Goal: Navigation & Orientation: Find specific page/section

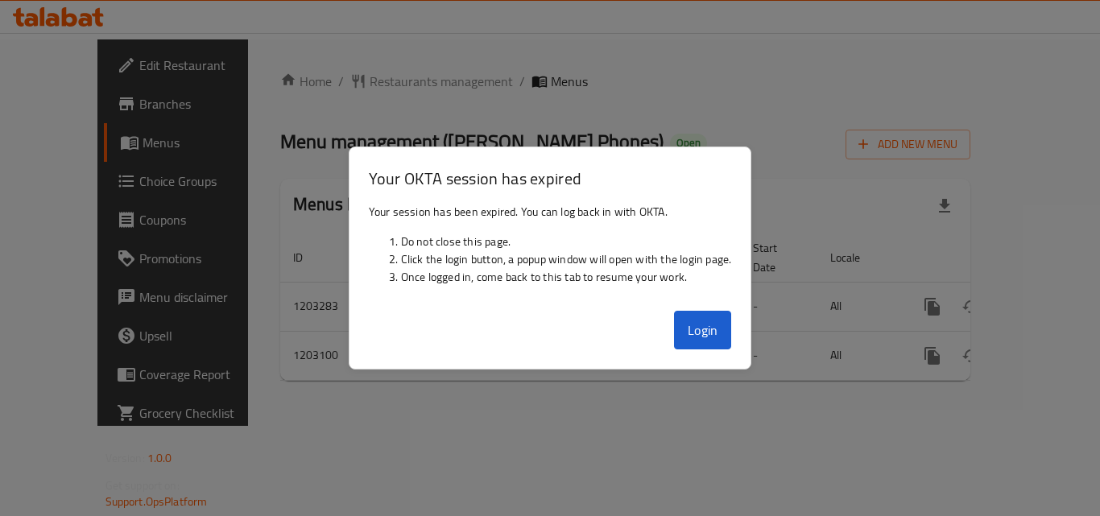
click at [680, 331] on button "Login" at bounding box center [703, 330] width 58 height 39
click at [350, 429] on div at bounding box center [550, 258] width 1100 height 516
click at [668, 334] on div "Login" at bounding box center [550, 336] width 402 height 64
click at [691, 323] on button "Login" at bounding box center [703, 330] width 58 height 39
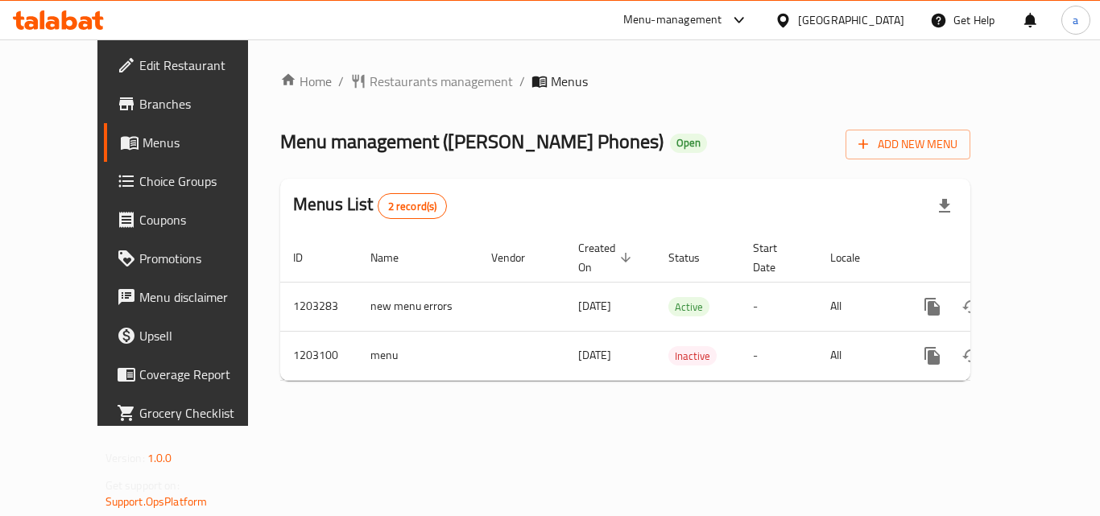
click at [791, 16] on icon at bounding box center [783, 20] width 17 height 17
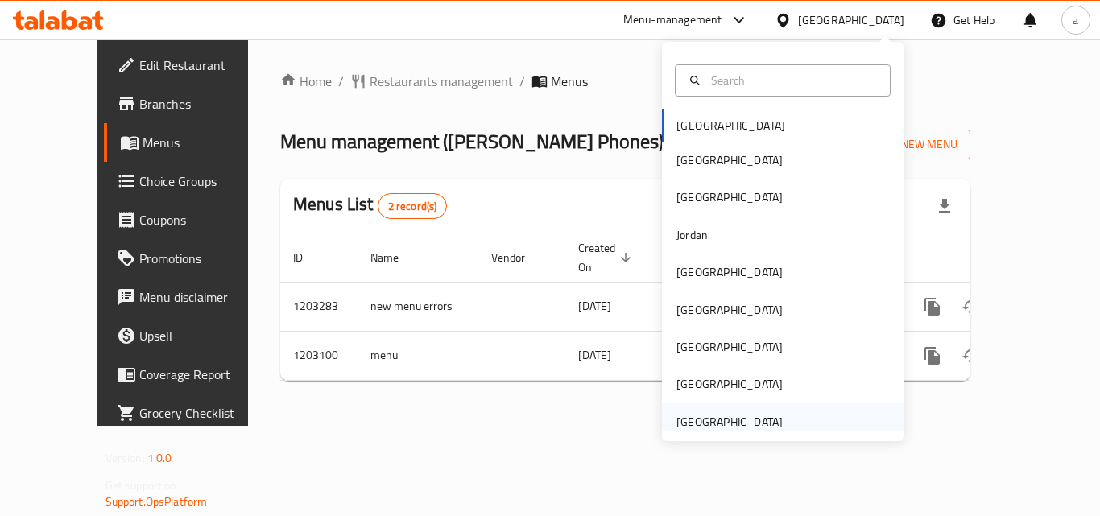
click at [688, 423] on div "[GEOGRAPHIC_DATA]" at bounding box center [729, 422] width 106 height 18
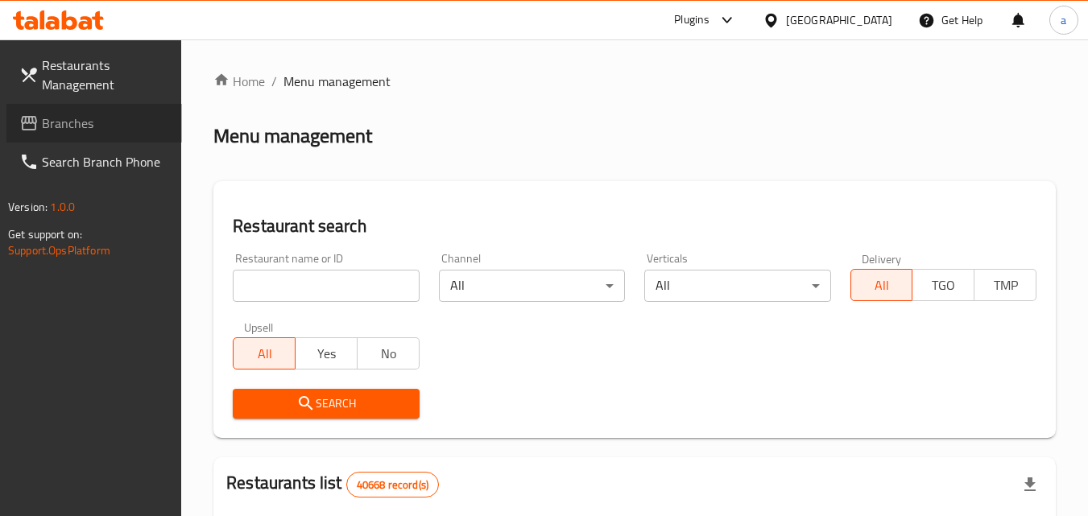
click at [52, 139] on link "Branches" at bounding box center [94, 123] width 176 height 39
